Goal: Task Accomplishment & Management: Manage account settings

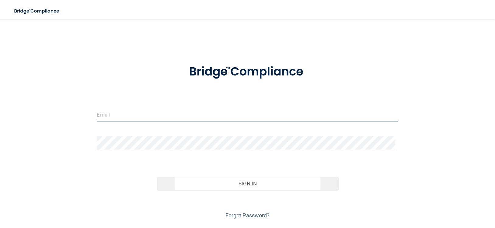
type input "[PERSON_NAME][EMAIL_ADDRESS][PERSON_NAME][DOMAIN_NAME]"
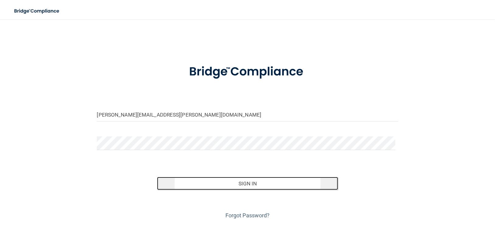
click at [253, 185] on button "Sign In" at bounding box center [247, 183] width 181 height 13
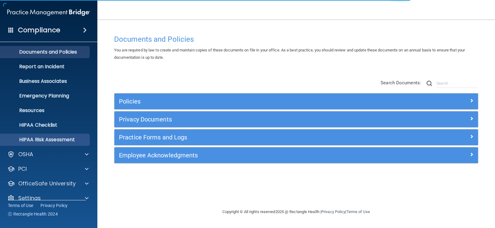
scroll to position [24, 0]
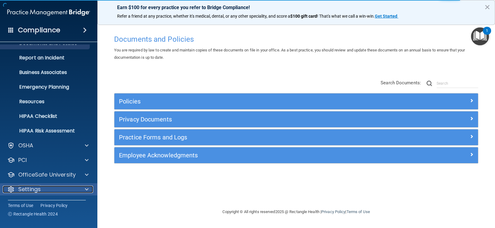
click at [80, 192] on div at bounding box center [85, 189] width 15 height 7
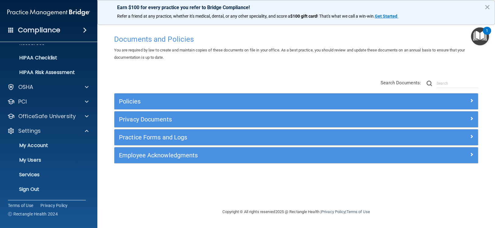
click at [490, 39] on main "Documents and Policies You are required by law to create and maintain copies of…" at bounding box center [295, 123] width 397 height 208
click at [483, 37] on img "Open Resource Center, 1 new notification" at bounding box center [480, 36] width 18 height 18
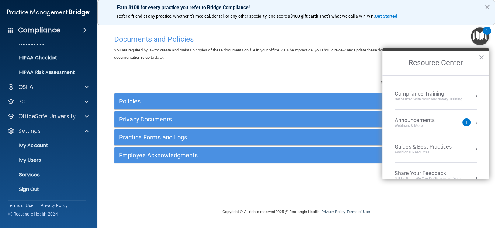
scroll to position [86, 0]
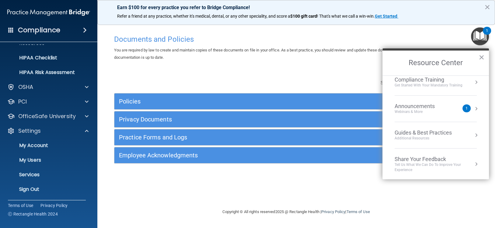
click at [255, 58] on div "You are required by law to create and maintain copies of these documents on fil…" at bounding box center [295, 54] width 373 height 15
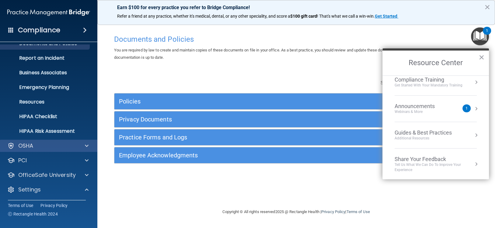
scroll to position [61, 0]
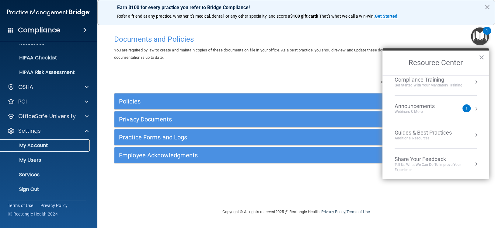
click at [43, 146] on p "My Account" at bounding box center [45, 145] width 83 height 6
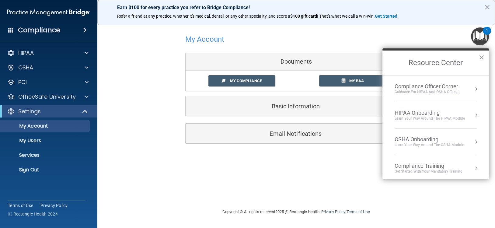
click at [454, 90] on div "Guidance for HIPAA and OSHA Officers" at bounding box center [426, 91] width 65 height 5
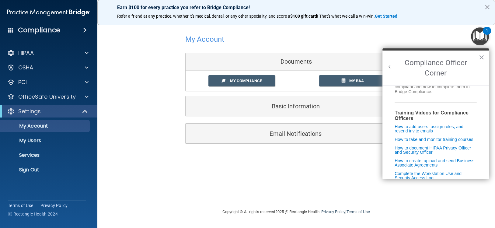
scroll to position [64, 0]
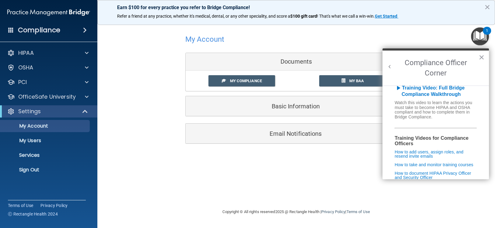
click at [429, 39] on div "My Account Documents My Compliance My Compliance My BAA Basic Information Full …" at bounding box center [295, 88] width 373 height 125
click at [486, 5] on button "×" at bounding box center [487, 7] width 6 height 10
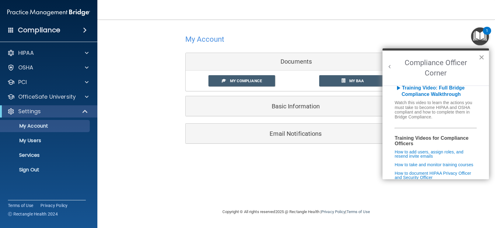
click at [480, 57] on button "×" at bounding box center [481, 57] width 6 height 10
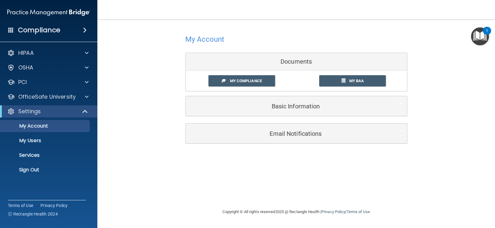
click at [475, 32] on img "Open Resource Center, 1 new notification" at bounding box center [480, 36] width 18 height 18
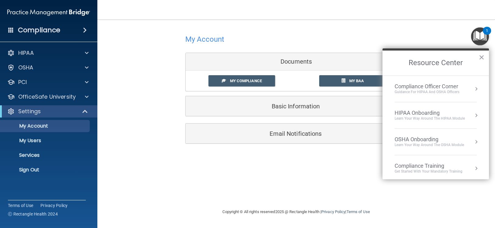
click at [456, 66] on h2 "Resource Center" at bounding box center [435, 62] width 106 height 25
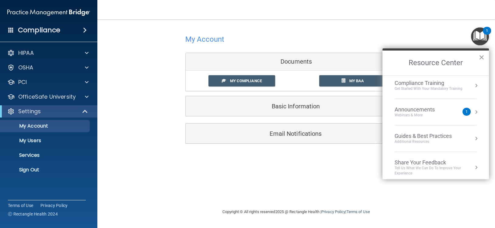
scroll to position [86, 0]
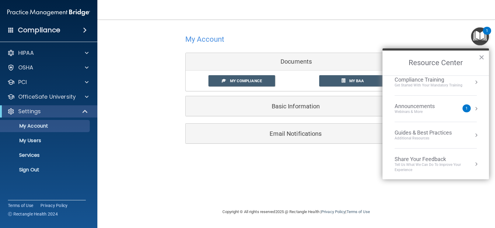
click at [457, 134] on div "Guides & Best Practices Additional Resources" at bounding box center [435, 135] width 82 height 12
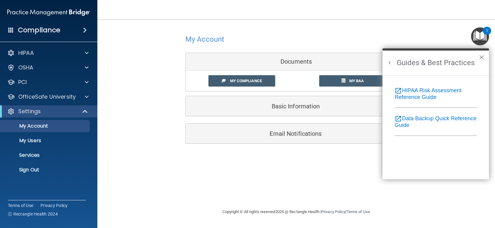
scroll to position [0, 0]
click at [389, 60] on button "Back to Resource Center Home" at bounding box center [390, 63] width 6 height 6
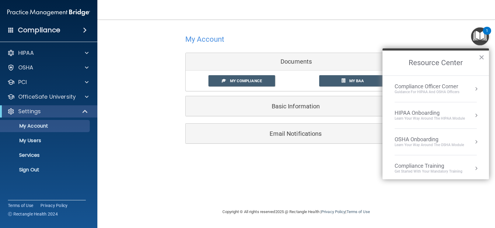
scroll to position [86, 0]
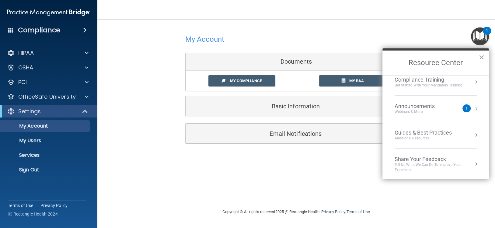
click at [484, 56] on h2 "Resource Center" at bounding box center [435, 62] width 106 height 25
click at [12, 32] on span at bounding box center [10, 29] width 5 height 5
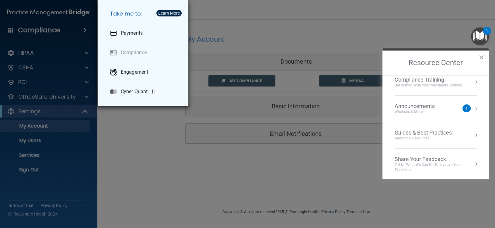
click at [260, 26] on div "Take me to: Payments Compliance Engagement Cyber Quant" at bounding box center [247, 114] width 495 height 228
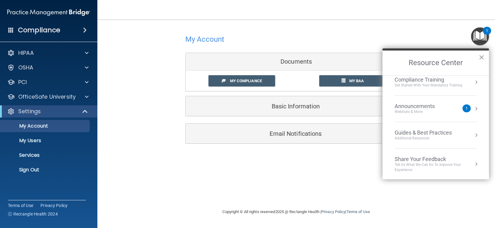
click at [206, 41] on h4 "My Account" at bounding box center [204, 39] width 39 height 8
click at [414, 106] on div "Announcements" at bounding box center [420, 106] width 52 height 7
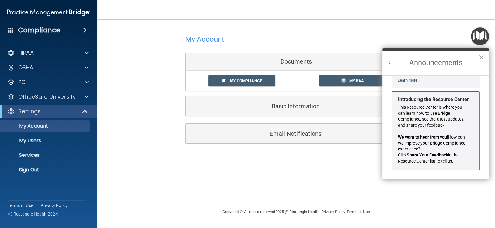
scroll to position [0, 0]
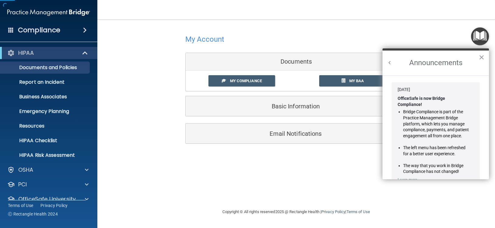
click at [56, 19] on div "Compliance" at bounding box center [48, 18] width 85 height 37
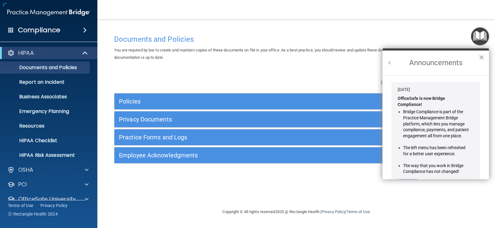
click at [64, 14] on img at bounding box center [48, 12] width 83 height 12
click at [79, 11] on img at bounding box center [48, 12] width 83 height 12
click at [390, 61] on button "Back to Resource Center Home" at bounding box center [390, 63] width 6 height 6
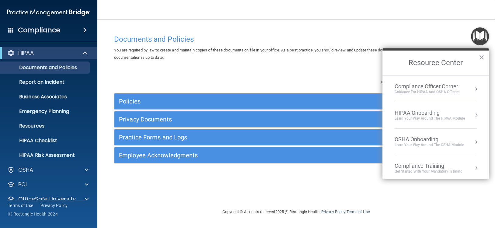
click at [457, 85] on div "Compliance Officer Corner" at bounding box center [426, 86] width 65 height 7
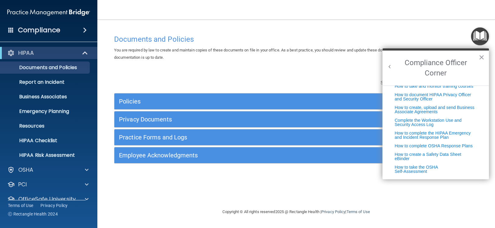
scroll to position [155, 0]
click at [342, 64] on div "Documents and Policies You are required by law to create and maintain copies of…" at bounding box center [295, 120] width 373 height 176
click at [481, 55] on button "×" at bounding box center [481, 57] width 6 height 10
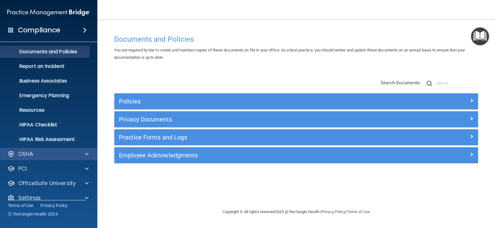
scroll to position [24, 0]
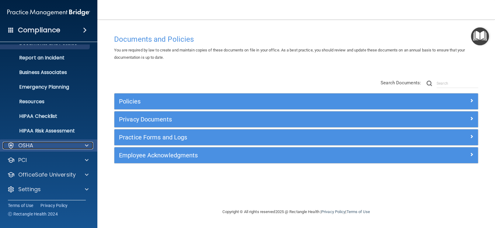
click at [51, 146] on div "OSHA" at bounding box center [40, 145] width 75 height 7
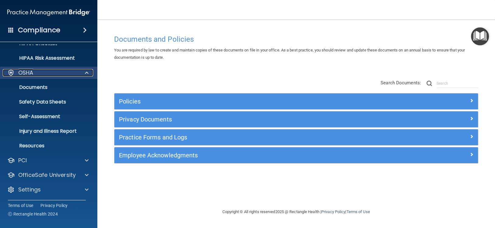
scroll to position [97, 0]
click at [41, 72] on div "OSHA" at bounding box center [40, 72] width 75 height 7
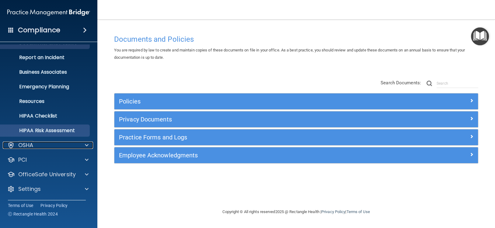
scroll to position [24, 0]
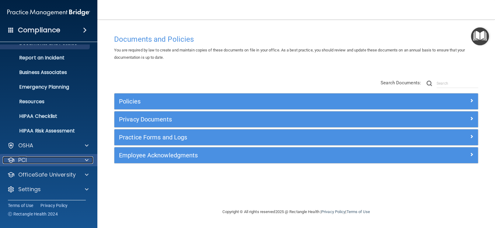
click at [27, 160] on div "PCI" at bounding box center [40, 159] width 75 height 7
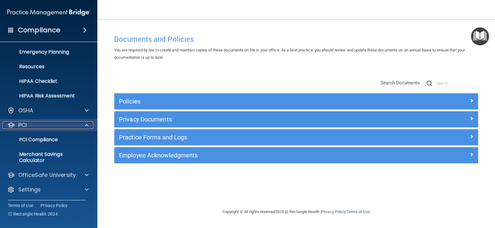
scroll to position [60, 0]
click at [42, 123] on div "PCI" at bounding box center [40, 124] width 75 height 7
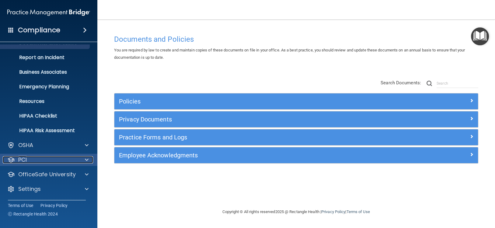
scroll to position [24, 0]
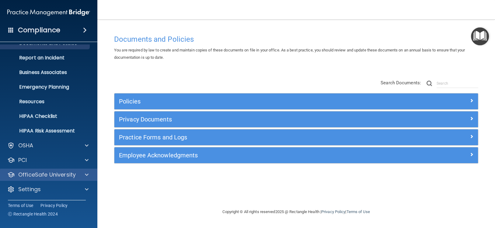
click at [57, 169] on div "OfficeSafe University" at bounding box center [49, 174] width 98 height 12
click at [84, 175] on div at bounding box center [85, 174] width 15 height 7
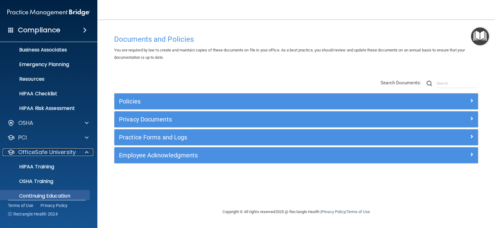
scroll to position [68, 0]
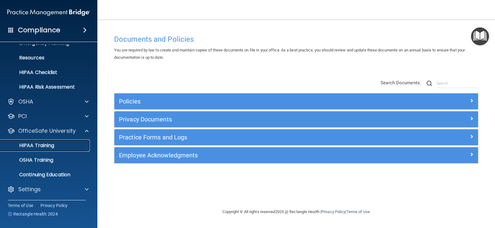
click at [48, 147] on p "HIPAA Training" at bounding box center [29, 145] width 50 height 6
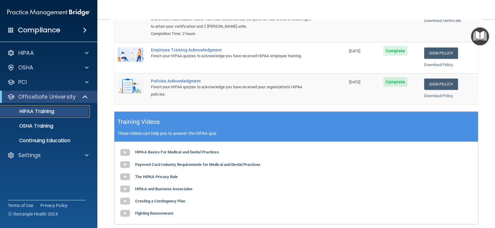
scroll to position [58, 0]
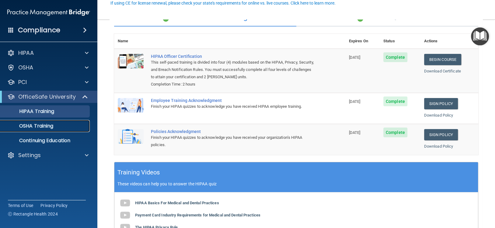
click at [49, 126] on p "OSHA Training" at bounding box center [28, 126] width 49 height 6
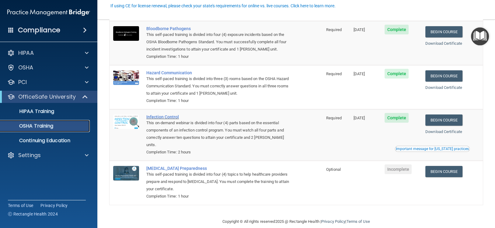
scroll to position [49, 0]
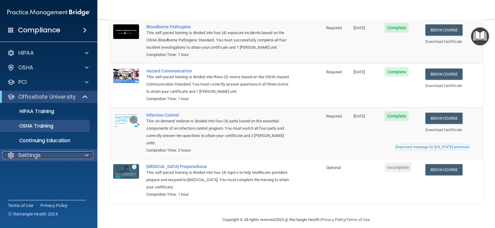
click at [41, 153] on div "Settings" at bounding box center [40, 154] width 75 height 7
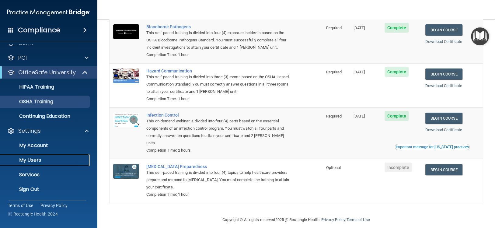
click at [38, 163] on link "My Users" at bounding box center [42, 160] width 96 height 12
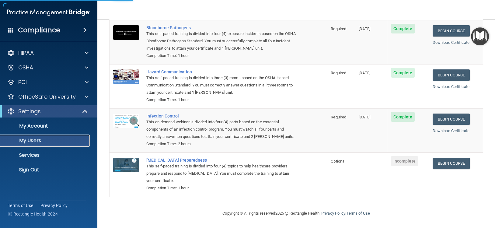
select select "20"
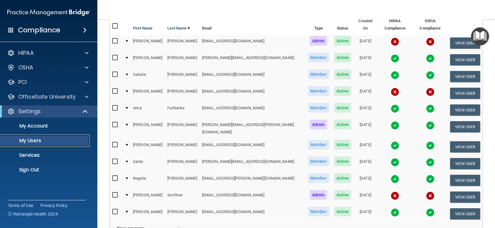
scroll to position [62, 0]
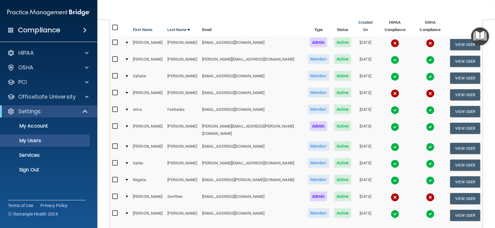
click at [114, 194] on input "checkbox" at bounding box center [115, 196] width 7 height 5
checkbox input "true"
click at [456, 193] on button "View User" at bounding box center [465, 198] width 30 height 11
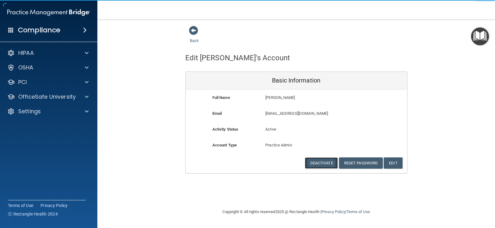
click at [322, 163] on button "Deactivate" at bounding box center [321, 162] width 33 height 11
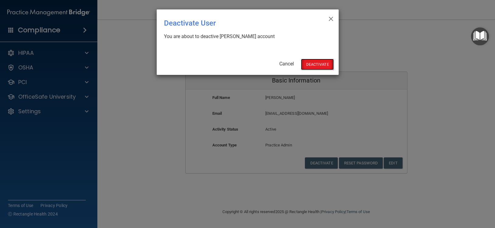
click at [319, 66] on button "Deactivate" at bounding box center [317, 64] width 33 height 11
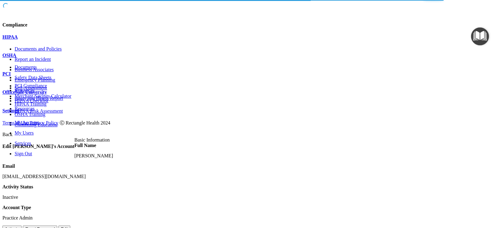
click at [57, 95] on div "OfficeSafe University" at bounding box center [247, 91] width 490 height 5
click at [37, 113] on p "Settings" at bounding box center [247, 110] width 490 height 5
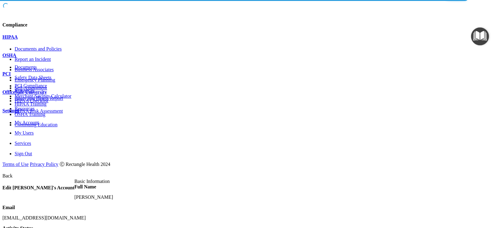
click at [30, 136] on p "My Users" at bounding box center [254, 132] width 478 height 5
select select "20"
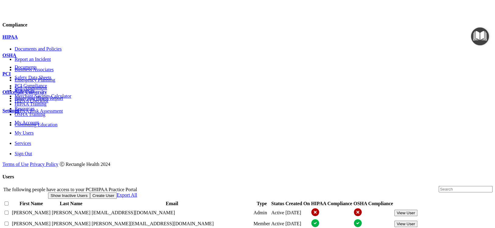
scroll to position [61, 0]
checkbox input "true"
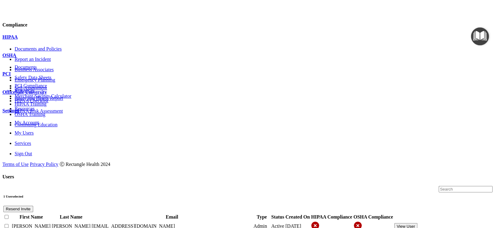
scroll to position [61, 0]
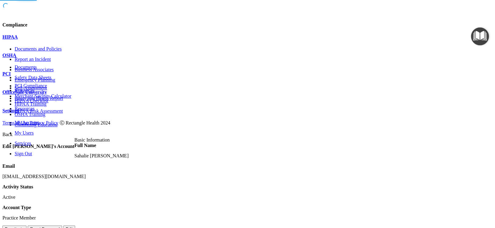
click at [26, 225] on button "Deactivate" at bounding box center [14, 228] width 24 height 6
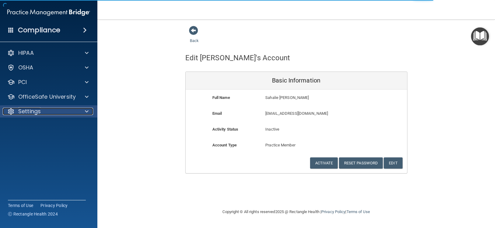
click at [39, 112] on p "Settings" at bounding box center [29, 111] width 23 height 7
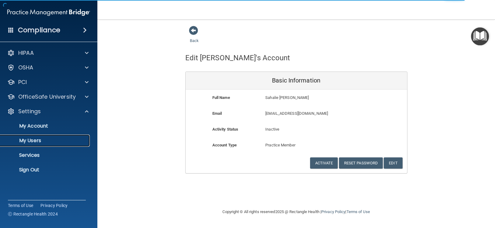
click at [32, 139] on p "My Users" at bounding box center [45, 140] width 83 height 6
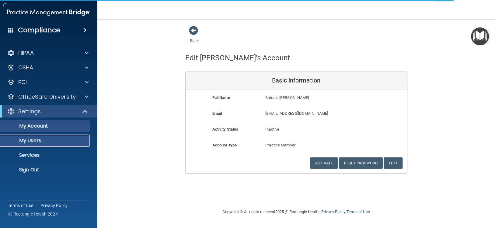
select select "20"
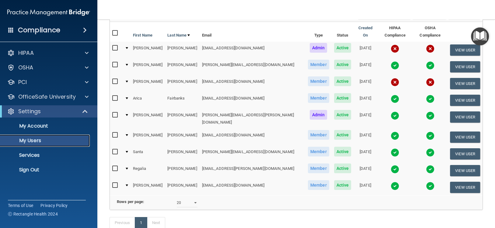
scroll to position [61, 0]
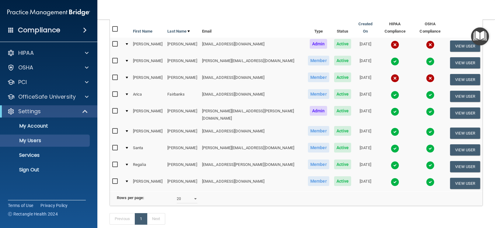
click at [115, 58] on input "checkbox" at bounding box center [115, 60] width 7 height 5
checkbox input "true"
click at [116, 75] on input "checkbox" at bounding box center [115, 77] width 7 height 5
checkbox input "true"
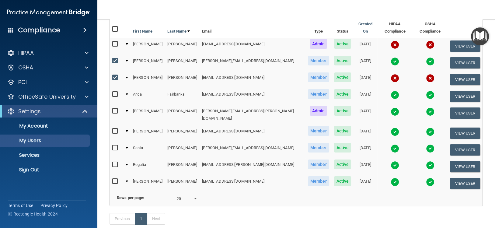
click at [113, 145] on input "checkbox" at bounding box center [115, 147] width 7 height 5
click at [114, 145] on input "checkbox" at bounding box center [115, 147] width 7 height 5
checkbox input "false"
click at [116, 75] on input "checkbox" at bounding box center [115, 77] width 7 height 5
checkbox input "false"
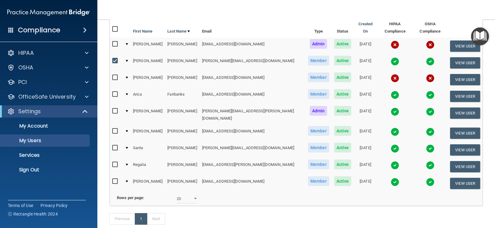
click at [115, 57] on label at bounding box center [116, 60] width 8 height 7
click at [115, 58] on input "checkbox" at bounding box center [115, 60] width 7 height 5
checkbox input "false"
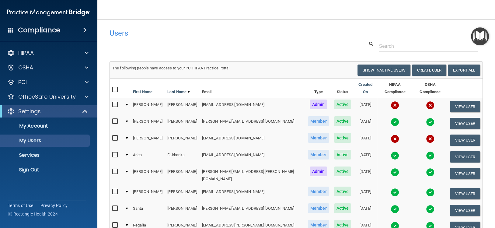
scroll to position [30, 0]
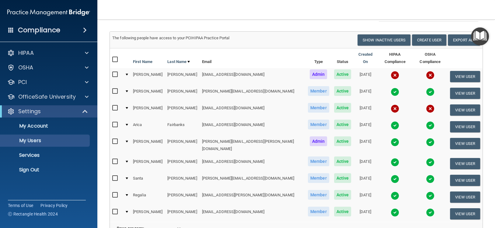
click at [115, 176] on input "checkbox" at bounding box center [115, 178] width 7 height 5
checkbox input "true"
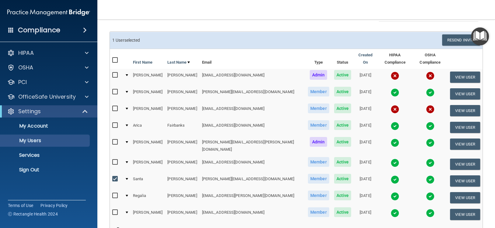
click at [114, 89] on input "checkbox" at bounding box center [115, 91] width 7 height 5
checkbox input "true"
click at [115, 106] on input "checkbox" at bounding box center [115, 108] width 7 height 5
checkbox input "true"
click at [116, 73] on input "checkbox" at bounding box center [115, 75] width 7 height 5
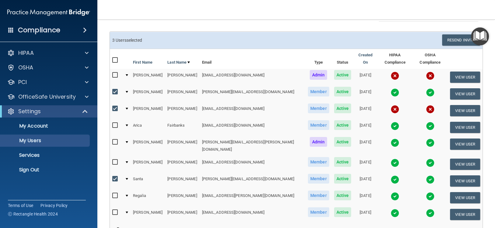
checkbox input "true"
click at [116, 123] on input "checkbox" at bounding box center [115, 125] width 7 height 5
checkbox input "true"
click at [116, 210] on input "checkbox" at bounding box center [115, 212] width 7 height 5
checkbox input "true"
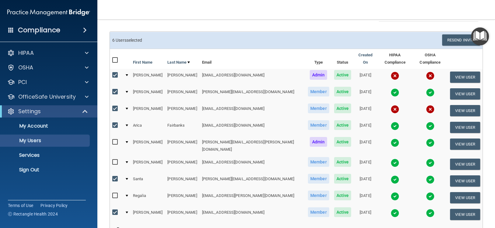
click at [114, 160] on input "checkbox" at bounding box center [115, 162] width 7 height 5
checkbox input "true"
click at [115, 193] on input "checkbox" at bounding box center [115, 195] width 7 height 5
checkbox input "true"
click at [119, 138] on label at bounding box center [116, 141] width 8 height 7
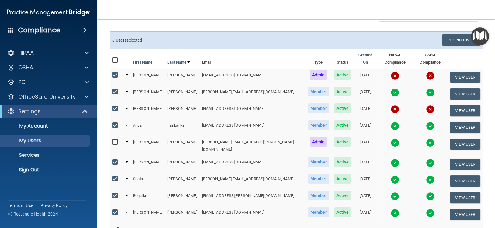
click at [119, 140] on input "checkbox" at bounding box center [115, 142] width 7 height 5
click at [119, 138] on label at bounding box center [116, 141] width 8 height 7
click at [119, 140] on input "checkbox" at bounding box center [115, 142] width 7 height 5
checkbox input "true"
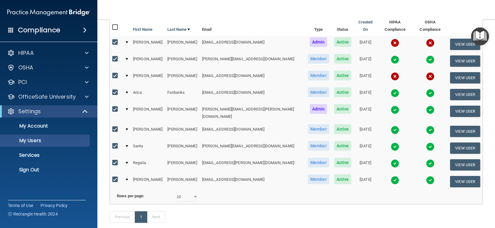
scroll to position [90, 0]
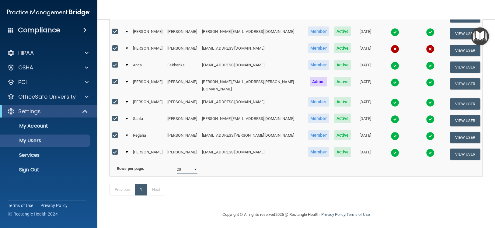
click at [191, 165] on select "10 20 30 40 all" at bounding box center [187, 169] width 21 height 9
select select "30"
click at [177, 165] on select "10 20 30 40 all" at bounding box center [187, 169] width 21 height 9
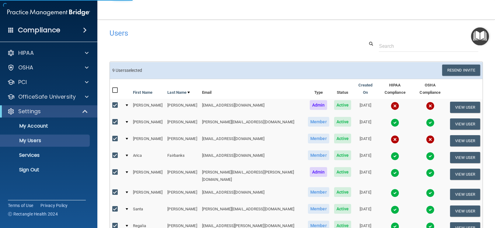
select select "30"
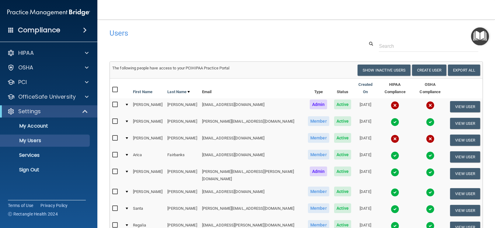
scroll to position [30, 0]
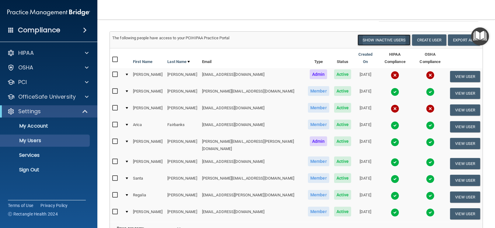
click at [393, 41] on button "Show Inactive Users" at bounding box center [383, 39] width 53 height 11
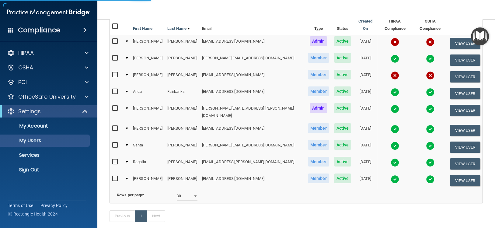
scroll to position [90, 0]
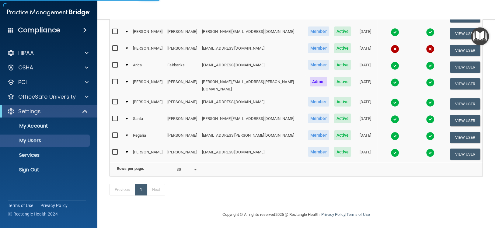
select select "30"
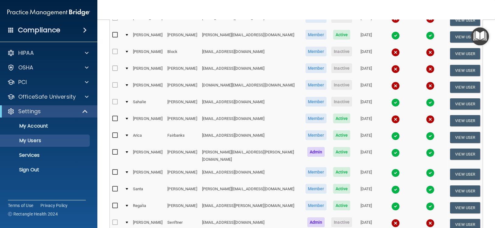
scroll to position [30, 0]
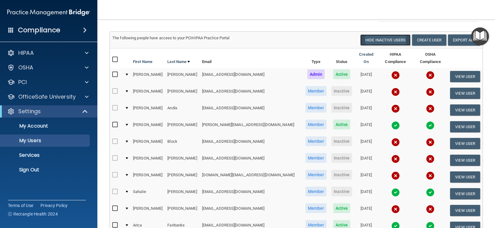
click at [376, 40] on button "Hide Inactive Users" at bounding box center [385, 39] width 50 height 11
click at [429, 39] on button "Create User" at bounding box center [429, 39] width 34 height 11
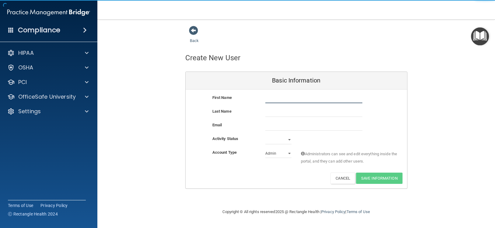
click at [293, 101] on input "text" at bounding box center [313, 98] width 97 height 9
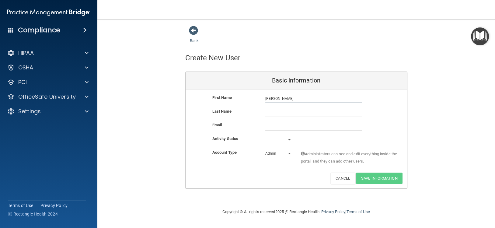
type input "Whitney"
type input "McBride"
click at [278, 140] on select "Active Inactive" at bounding box center [278, 139] width 26 height 9
select select "active"
click at [265, 135] on select "Active Inactive" at bounding box center [278, 139] width 26 height 9
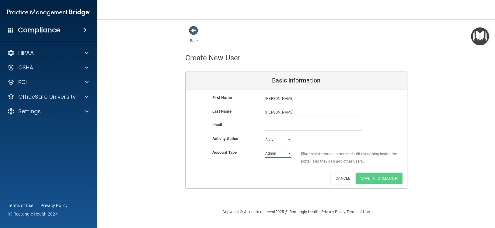
click at [276, 156] on select "Admin Member" at bounding box center [278, 153] width 26 height 9
select select "practice_member"
click at [265, 149] on select "Admin Member" at bounding box center [278, 153] width 26 height 9
click at [286, 175] on div "Deactivate Reset Password Edit Cancel Save Information" at bounding box center [296, 177] width 221 height 11
click at [269, 126] on input "email" at bounding box center [313, 125] width 97 height 9
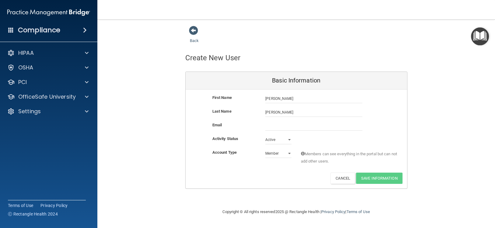
click at [404, 124] on div "Email" at bounding box center [296, 125] width 221 height 9
click at [286, 126] on input "email" at bounding box center [313, 125] width 97 height 9
click at [419, 146] on div "Back Create New User Basic Information First Name Whitney McBride Whitney Last …" at bounding box center [295, 107] width 373 height 163
click at [268, 124] on input "email" at bounding box center [313, 125] width 97 height 9
click at [41, 82] on div "PCI" at bounding box center [40, 81] width 75 height 7
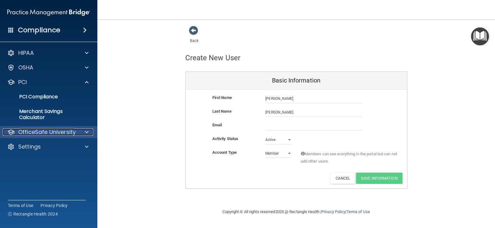
click at [47, 130] on p "OfficeSafe University" at bounding box center [46, 131] width 57 height 7
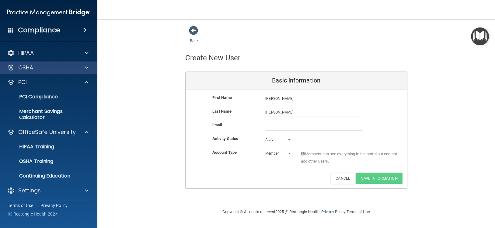
click at [52, 63] on div "OSHA" at bounding box center [49, 67] width 98 height 12
click at [45, 65] on div "OSHA" at bounding box center [40, 67] width 75 height 7
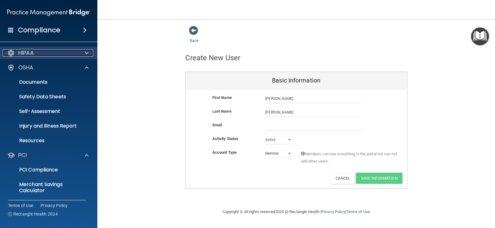
click at [39, 51] on div "HIPAA" at bounding box center [40, 52] width 75 height 7
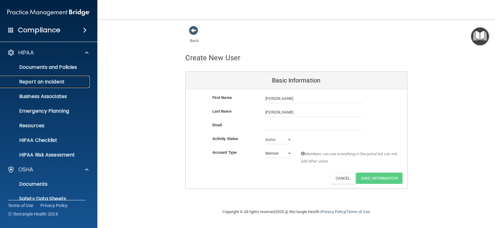
click at [51, 82] on p "Report an Incident" at bounding box center [45, 82] width 83 height 6
